Goal: Task Accomplishment & Management: Use online tool/utility

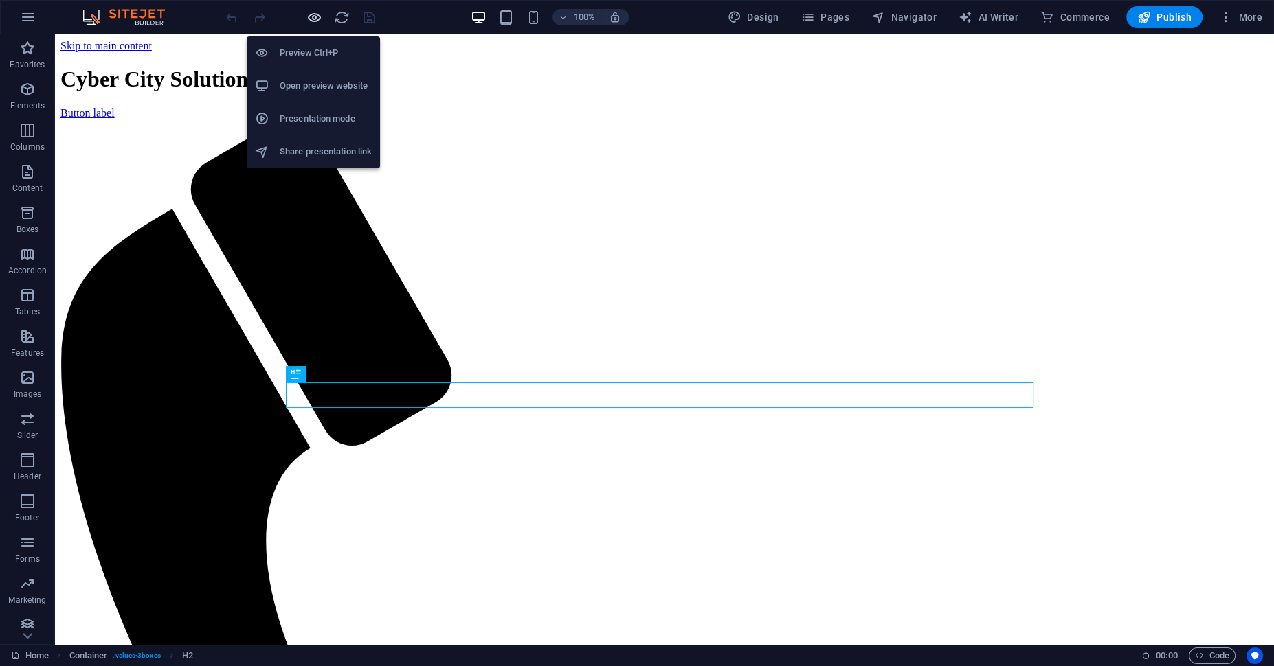
click at [315, 16] on icon "button" at bounding box center [314, 18] width 16 height 16
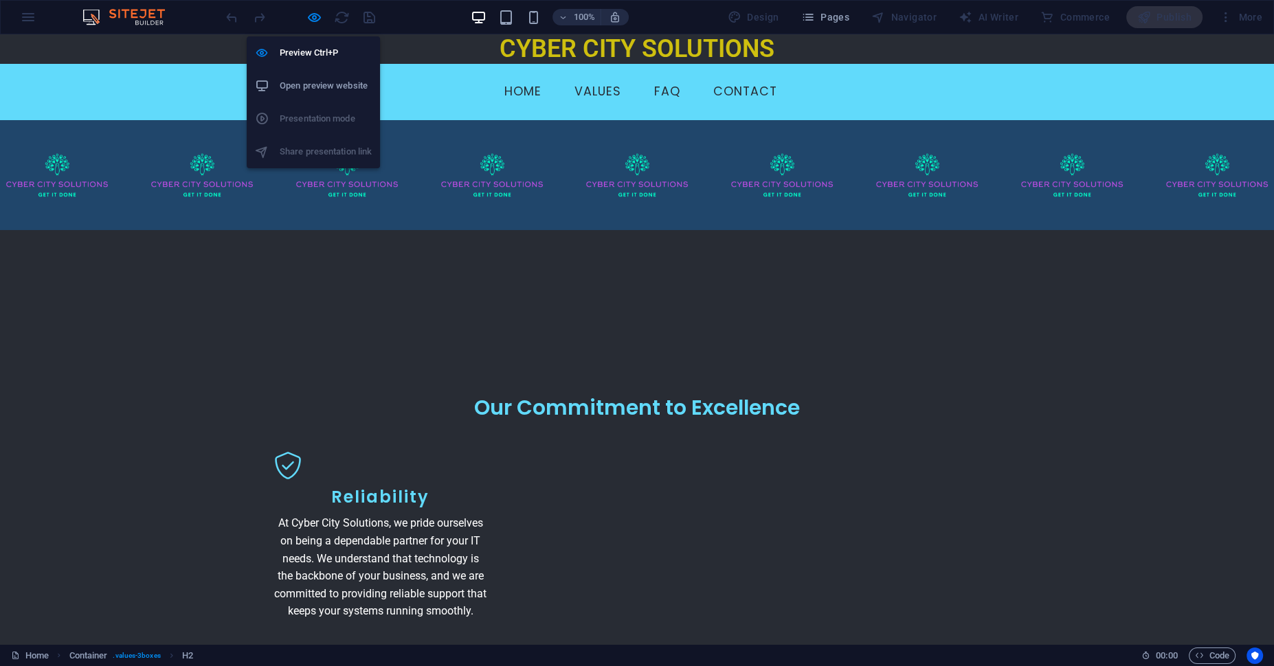
click at [302, 18] on div at bounding box center [300, 17] width 154 height 22
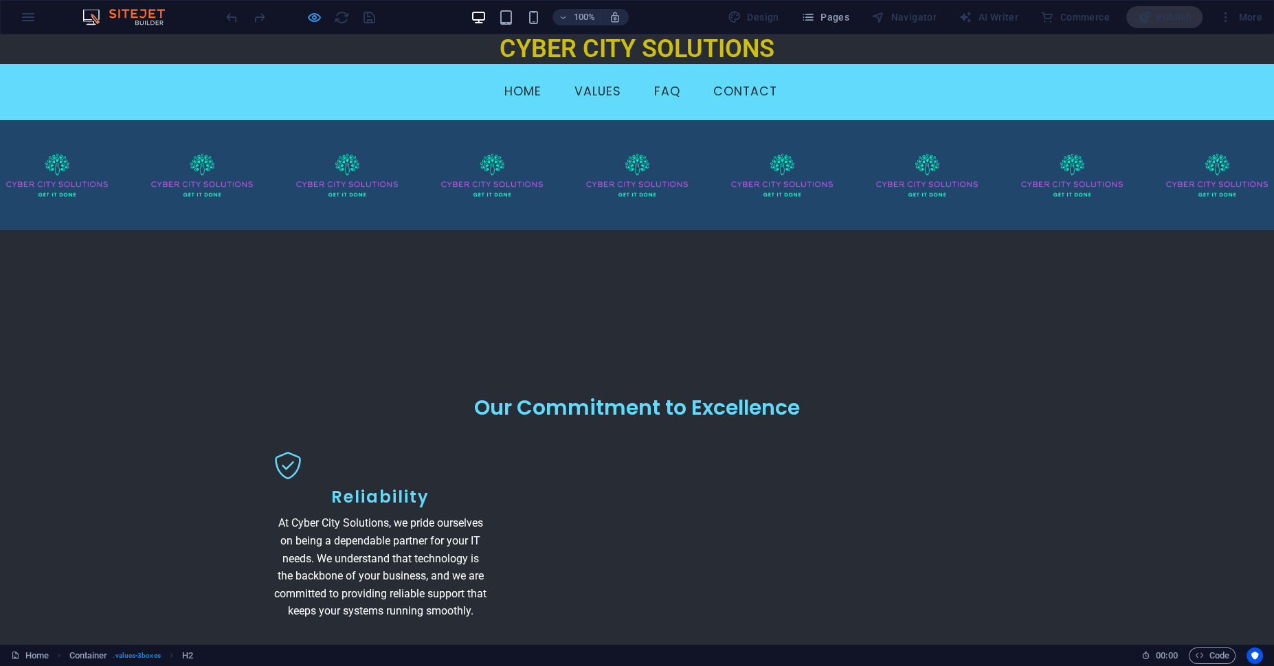
click at [314, 19] on icon "button" at bounding box center [314, 18] width 16 height 16
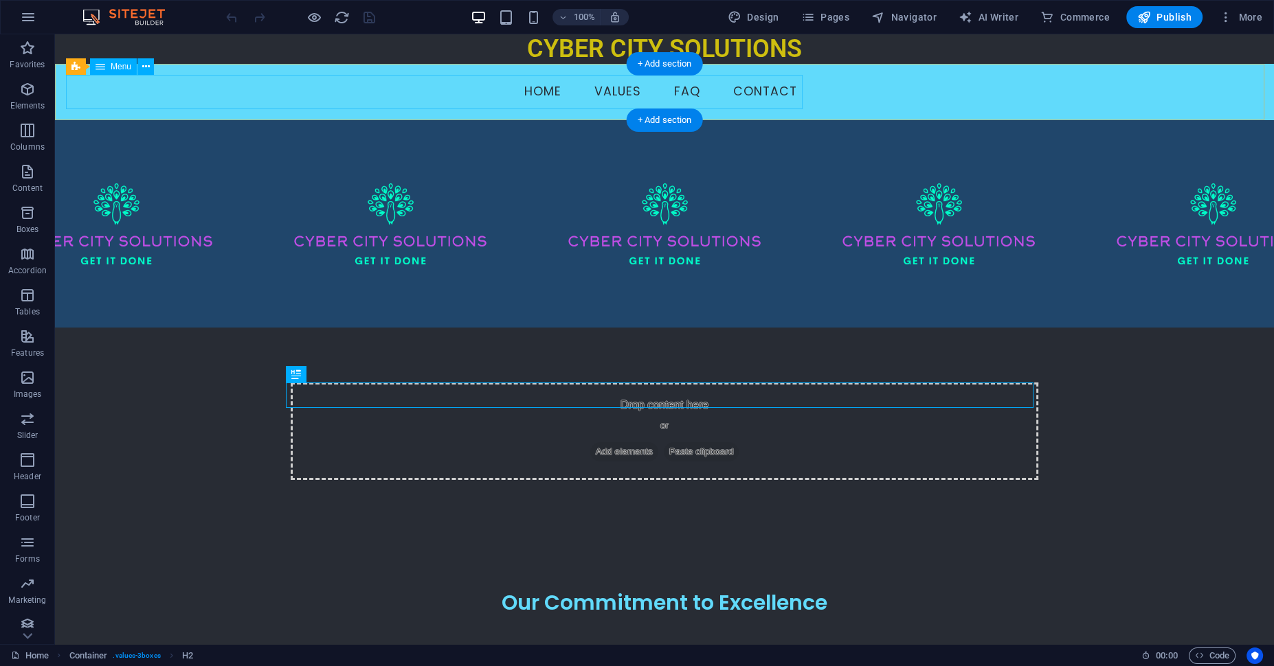
click at [539, 93] on nav "Home Values FAQ Contact" at bounding box center [437, 92] width 742 height 34
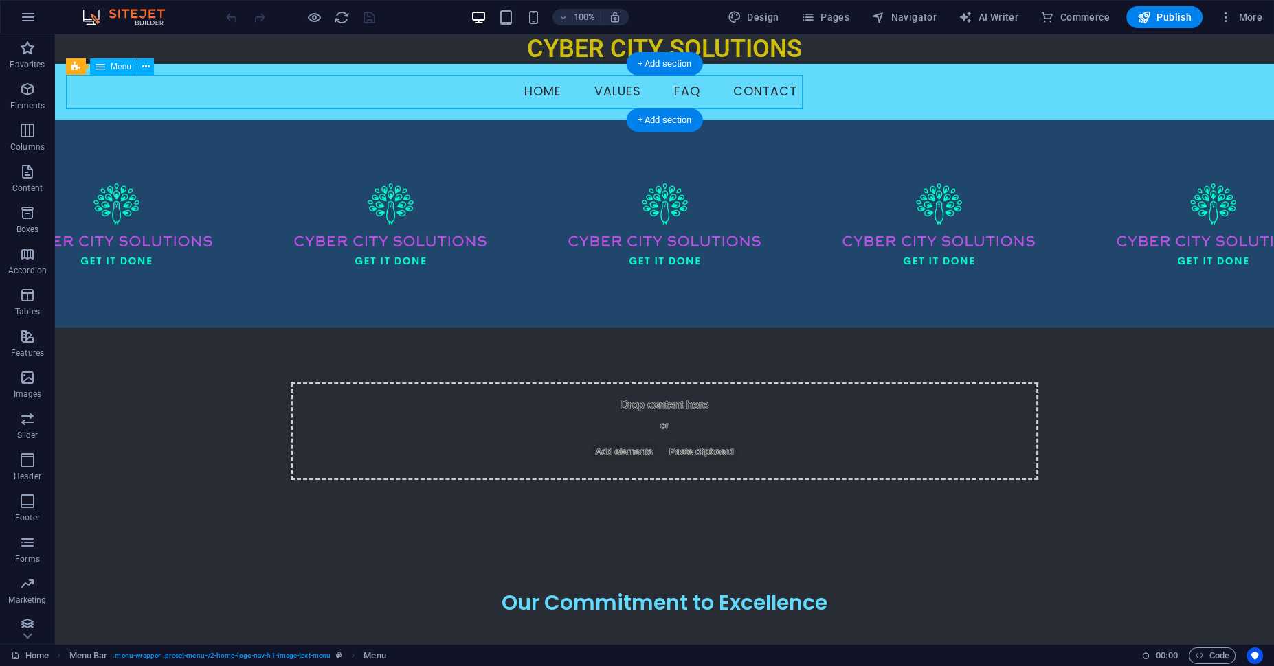
click at [539, 93] on nav "Home Values FAQ Contact" at bounding box center [437, 92] width 742 height 34
select select
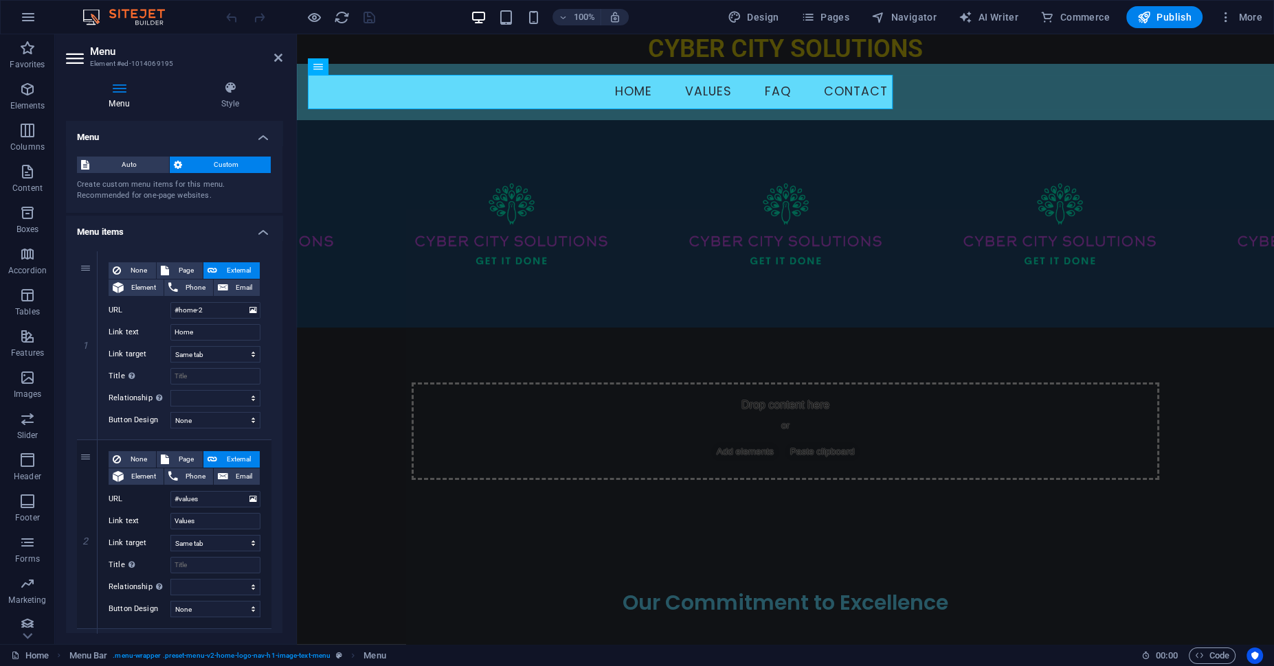
click at [130, 91] on icon at bounding box center [119, 88] width 106 height 14
click at [224, 81] on icon at bounding box center [230, 88] width 104 height 14
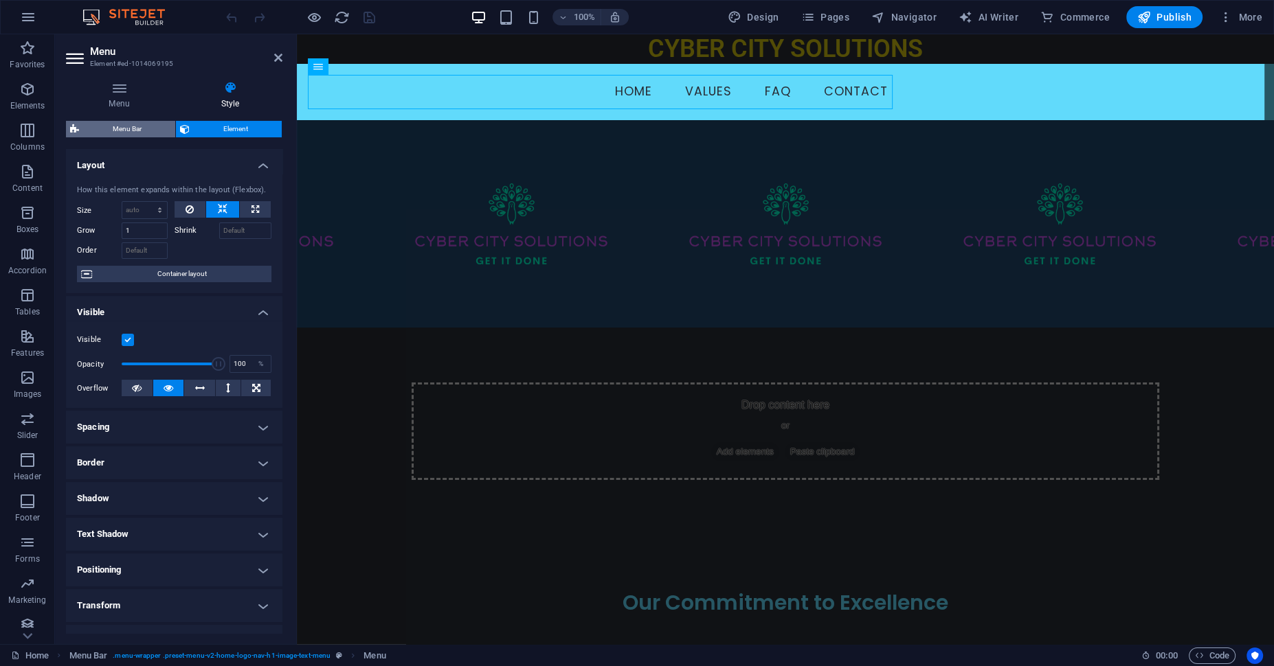
click at [116, 124] on span "Menu Bar" at bounding box center [127, 129] width 88 height 16
select select "%"
select select "header"
select select "rem"
select select "preset-menu-v2-home-logo-nav-h1-image-text-menu"
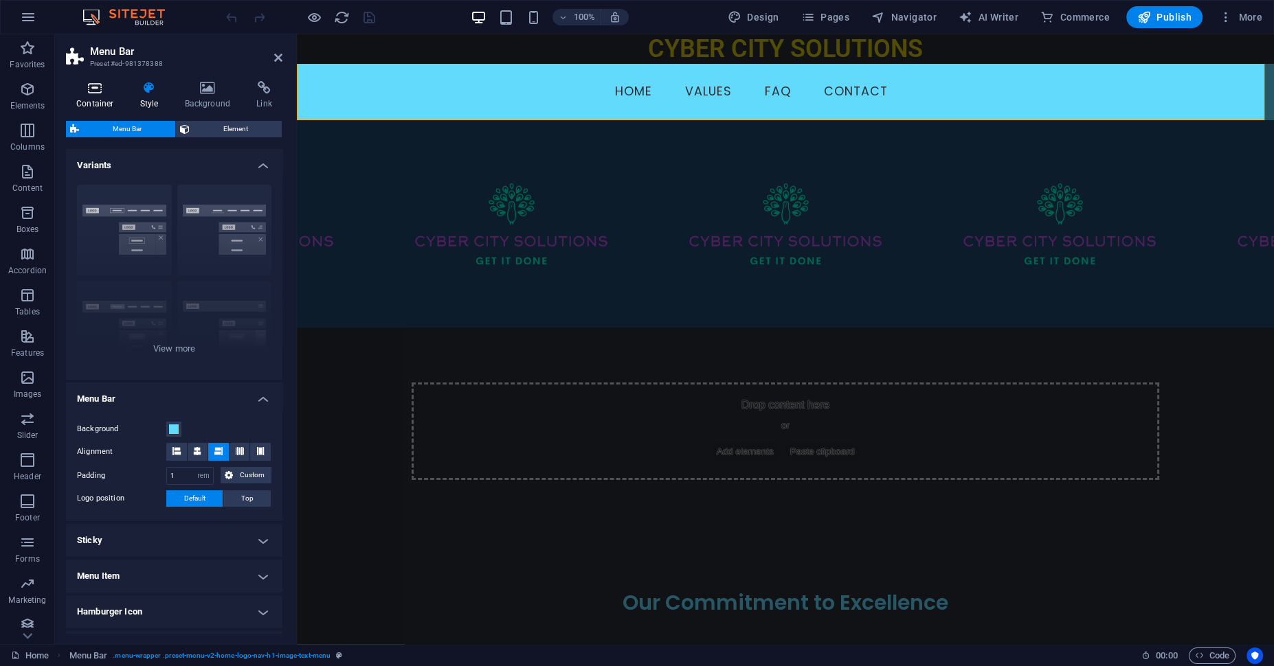
click at [95, 100] on h4 "Container" at bounding box center [98, 95] width 64 height 29
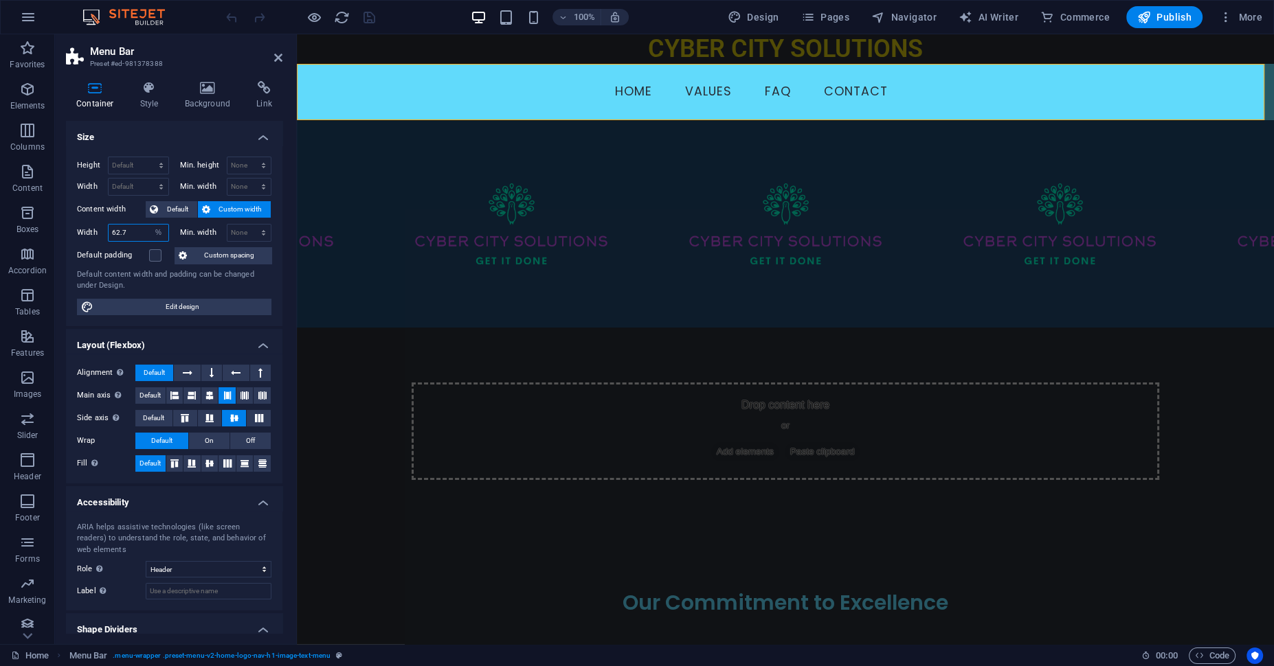
click at [128, 230] on input "62.7" at bounding box center [139, 233] width 60 height 16
type input "62"
click at [155, 93] on icon at bounding box center [149, 88] width 39 height 14
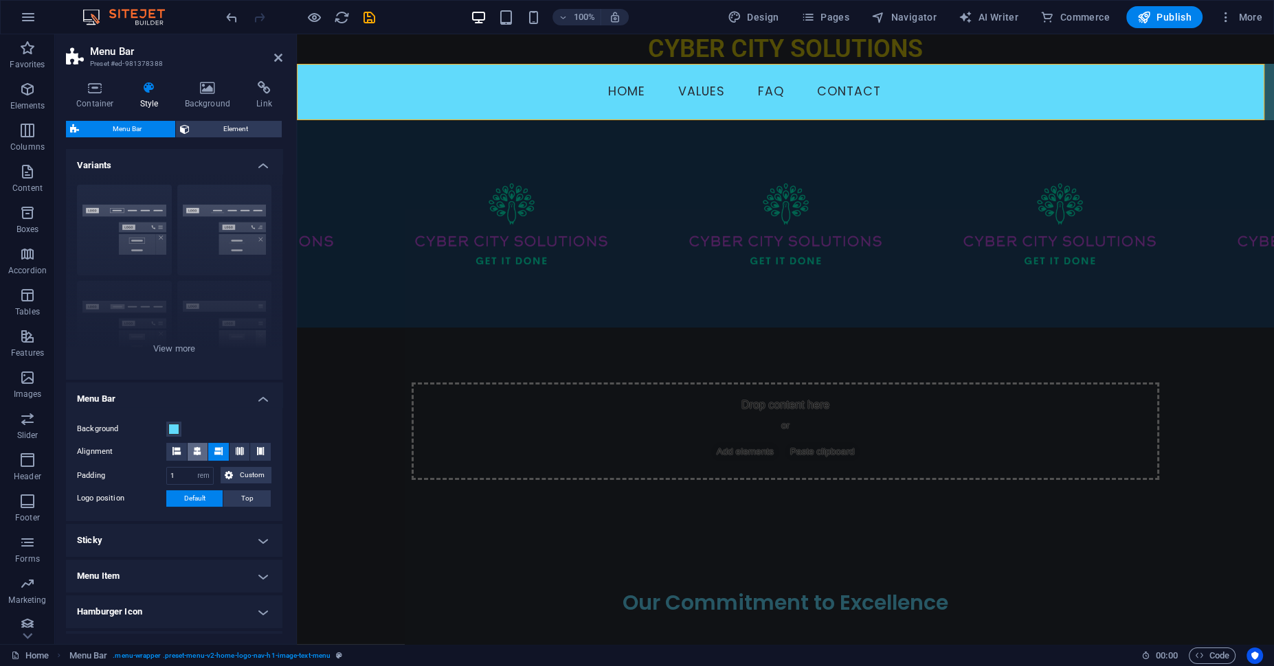
click at [198, 450] on icon at bounding box center [197, 451] width 8 height 8
click at [108, 84] on icon at bounding box center [95, 88] width 58 height 14
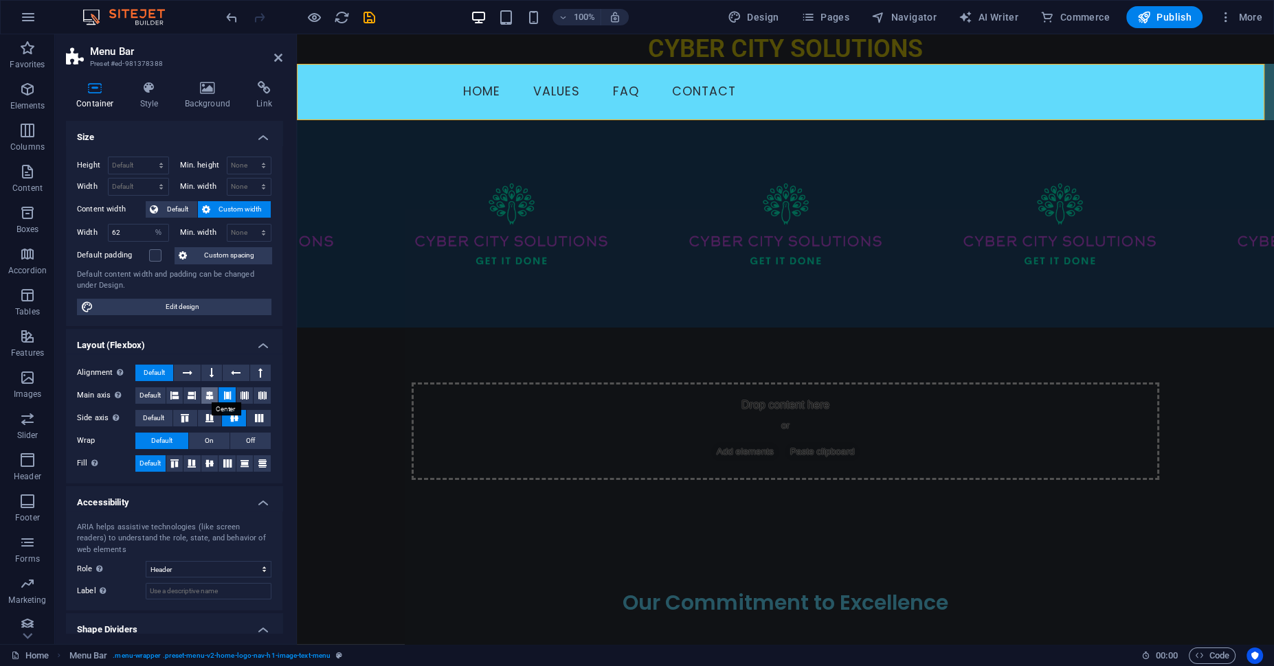
click at [210, 396] on icon at bounding box center [209, 395] width 8 height 16
click at [201, 368] on button at bounding box center [211, 373] width 21 height 16
click at [234, 370] on icon at bounding box center [236, 373] width 10 height 16
click at [260, 367] on button at bounding box center [260, 373] width 21 height 16
click at [179, 370] on button at bounding box center [187, 373] width 26 height 16
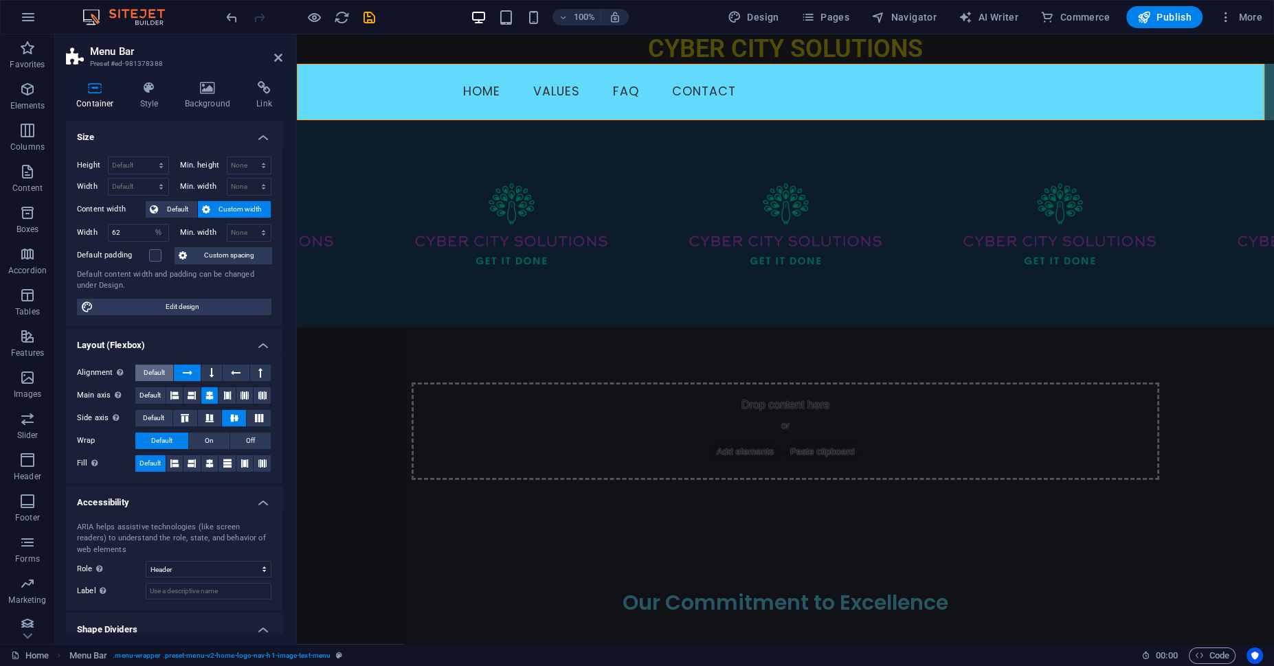
click at [162, 370] on span "Default" at bounding box center [154, 373] width 21 height 16
click at [236, 416] on icon at bounding box center [234, 418] width 16 height 8
click at [143, 461] on span "Default" at bounding box center [149, 464] width 21 height 16
click at [179, 210] on span "Default" at bounding box center [177, 209] width 31 height 16
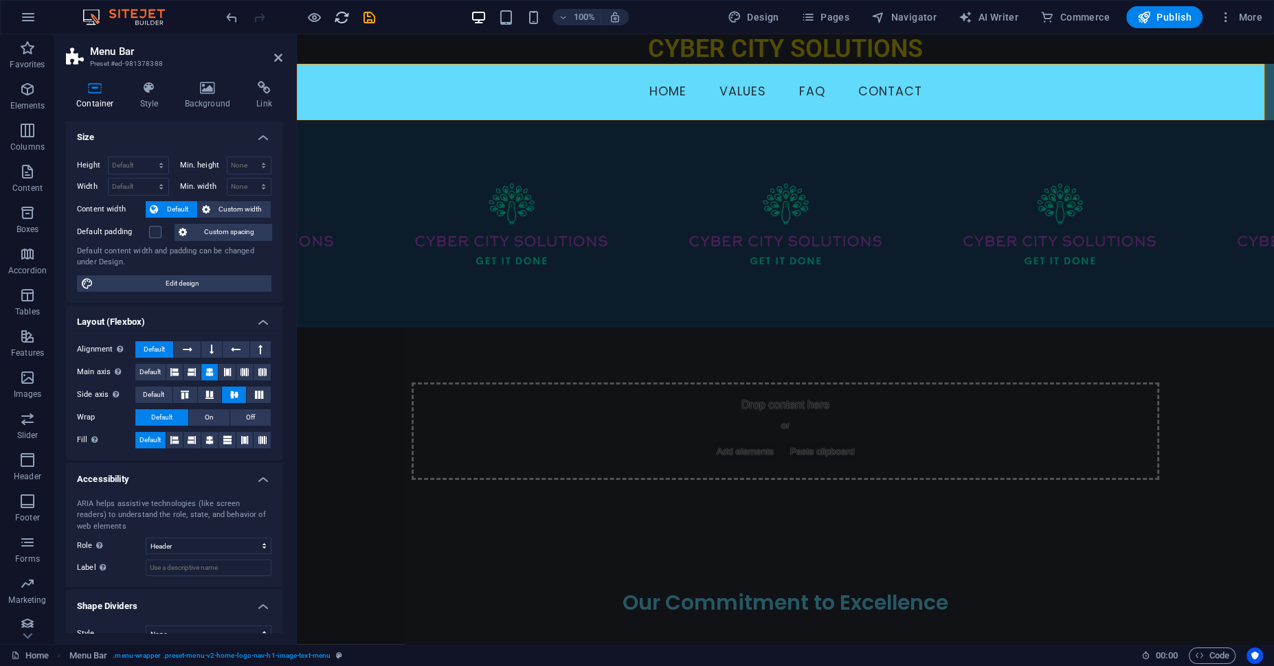
drag, startPoint x: 282, startPoint y: 54, endPoint x: 344, endPoint y: 25, distance: 68.9
click at [282, 54] on icon at bounding box center [278, 57] width 8 height 11
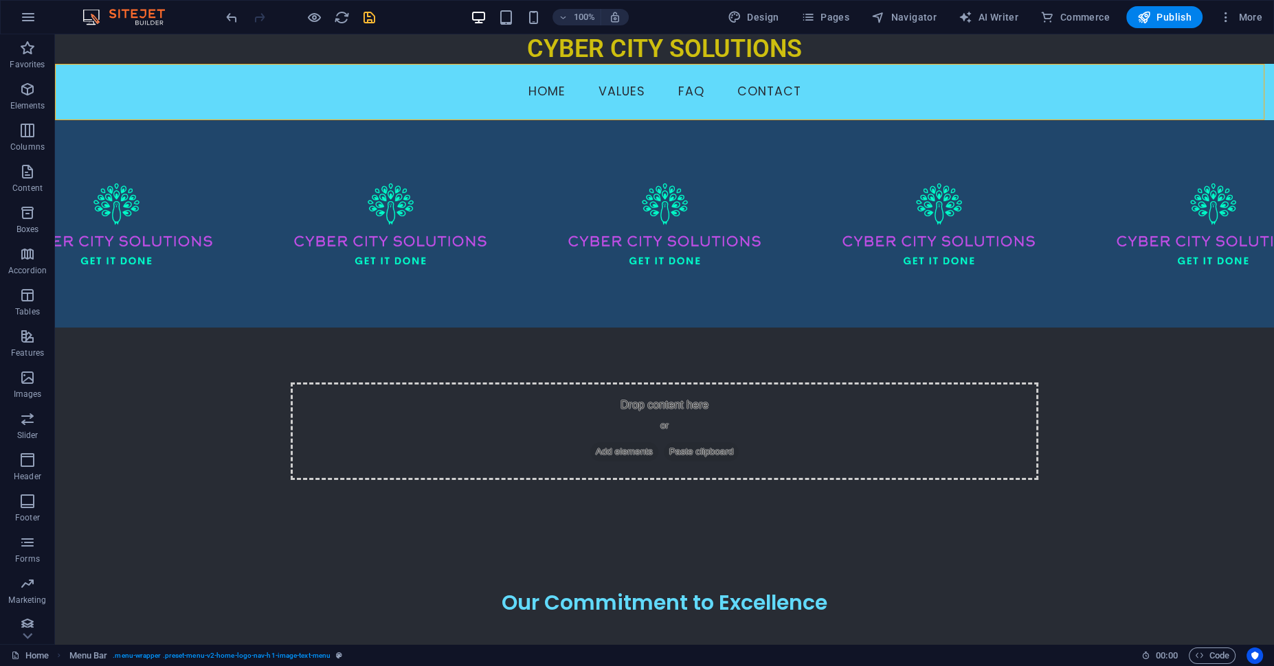
click at [367, 15] on icon "save" at bounding box center [369, 18] width 16 height 16
checkbox input "false"
click at [1151, 18] on icon "button" at bounding box center [1144, 17] width 14 height 14
